Goal: Check status: Check status

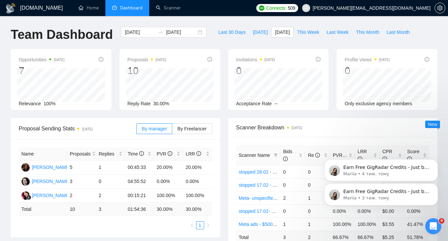
click at [280, 35] on span "[DATE]" at bounding box center [282, 31] width 15 height 7
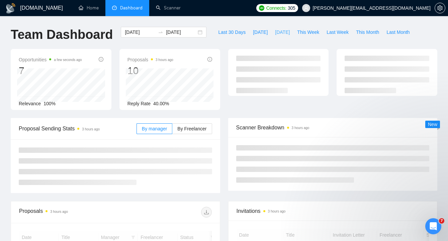
click at [280, 33] on span "[DATE]" at bounding box center [282, 31] width 15 height 7
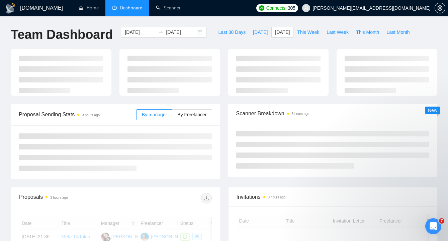
type input "2025-09-11"
click at [280, 33] on span "[DATE]" at bounding box center [282, 31] width 15 height 7
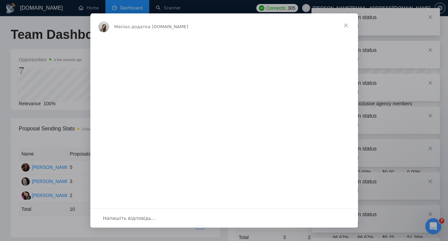
click at [346, 26] on span "Закрити" at bounding box center [346, 25] width 24 height 24
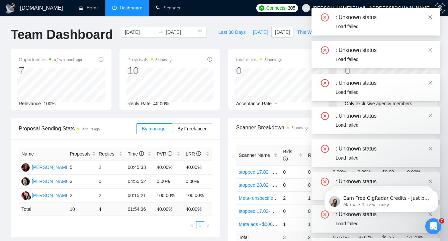
click at [431, 18] on icon "close" at bounding box center [431, 17] width 4 height 4
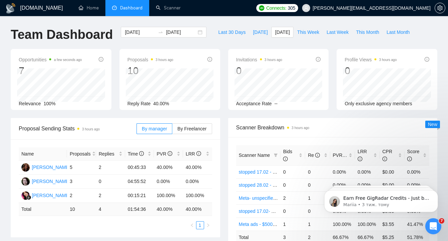
click at [281, 33] on span "[DATE]" at bounding box center [282, 31] width 15 height 7
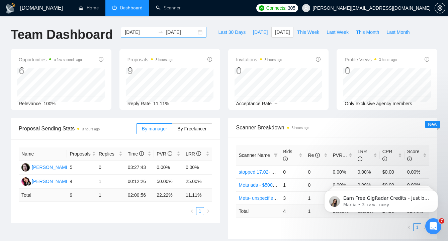
click at [197, 31] on div "2025-09-11 2025-09-11" at bounding box center [164, 32] width 86 height 11
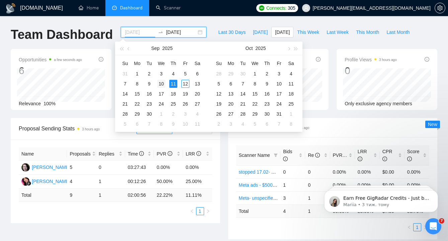
type input "2025-09-10"
click at [163, 84] on div "10" at bounding box center [161, 84] width 8 height 8
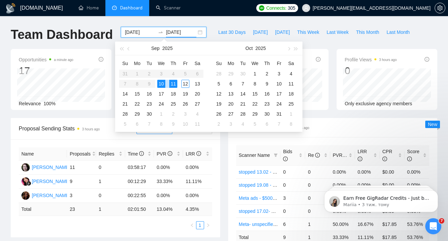
click at [163, 84] on div "10" at bounding box center [161, 84] width 8 height 8
type input "2025-09-10"
